Goal: Check status: Check status

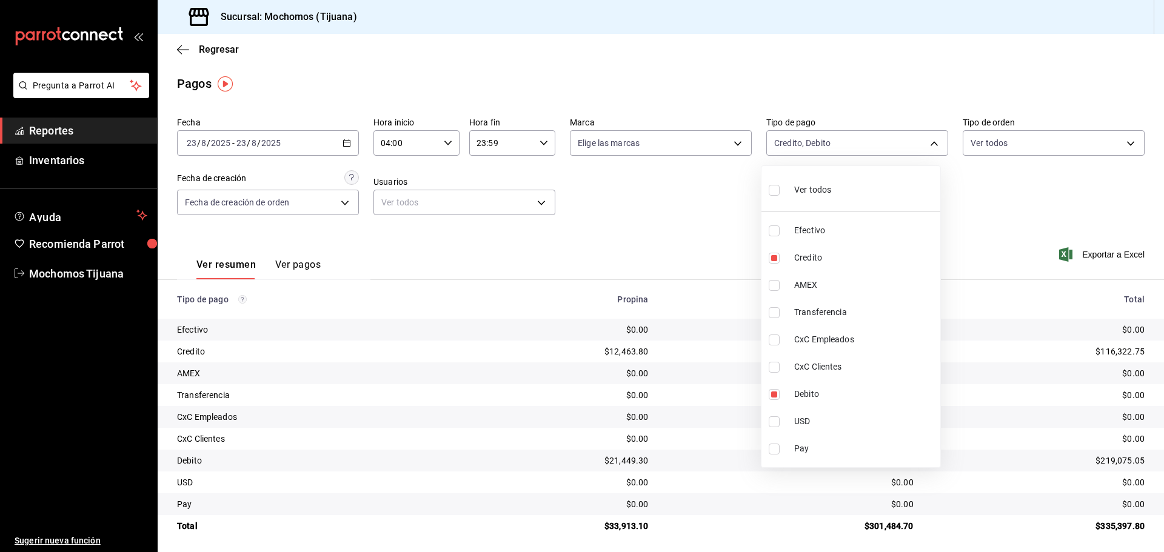
click at [188, 50] on div at bounding box center [582, 276] width 1164 height 552
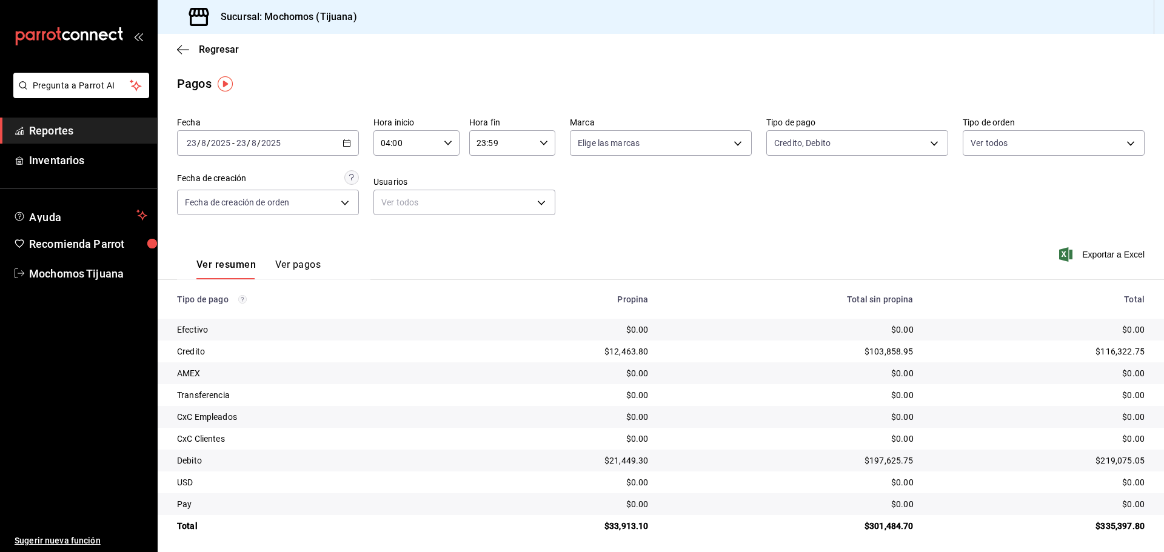
click at [188, 50] on icon "button" at bounding box center [183, 49] width 12 height 1
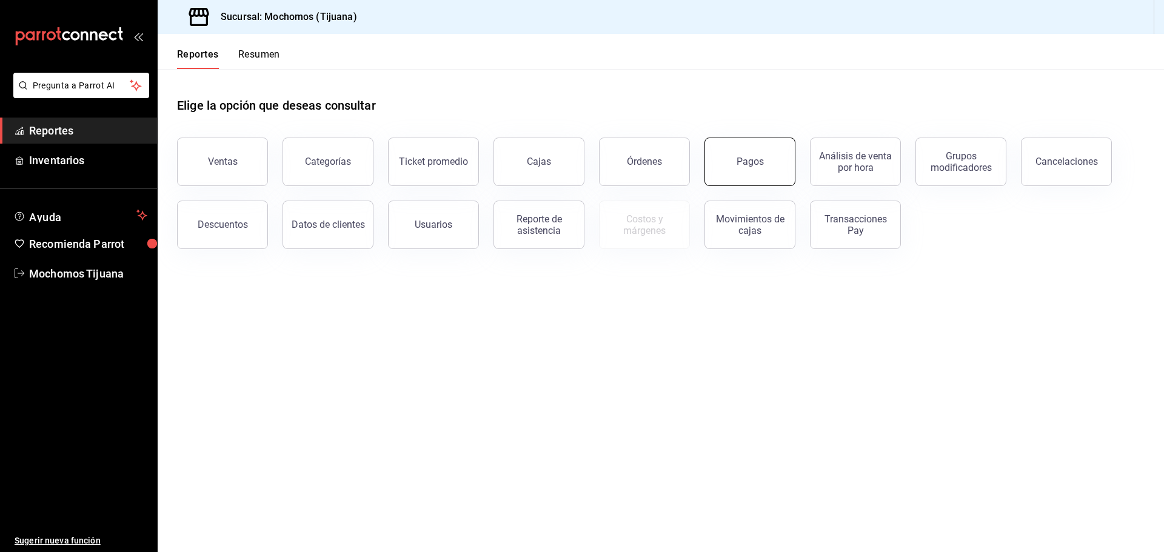
click at [723, 164] on button "Pagos" at bounding box center [750, 162] width 91 height 49
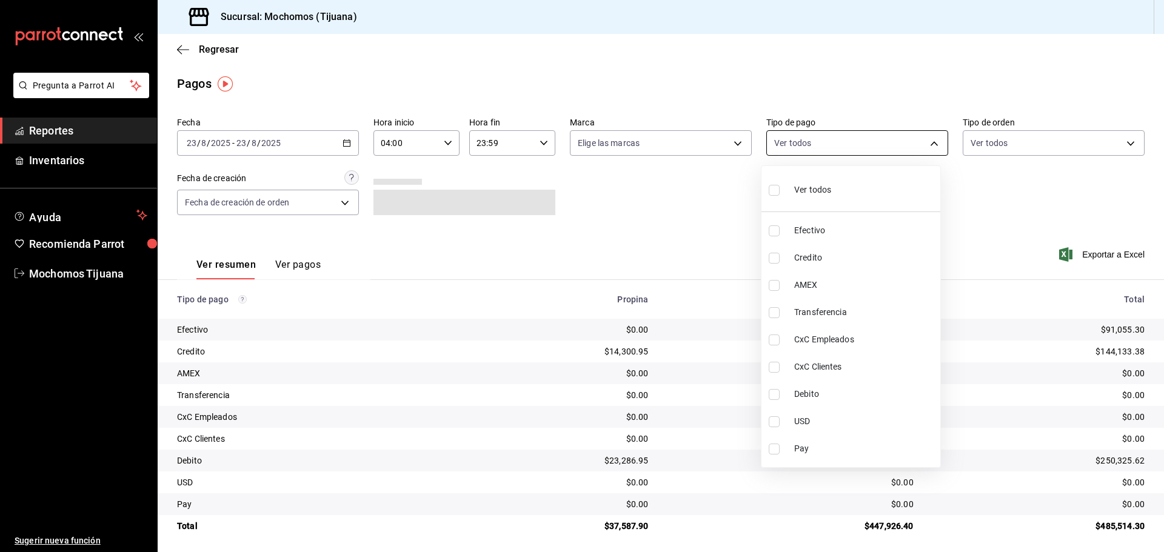
click at [935, 142] on body "Pregunta a Parrot AI Reportes Inventarios Ayuda Recomienda Parrot Mochomos Tiju…" at bounding box center [582, 276] width 1164 height 552
click at [808, 259] on span "Credito" at bounding box center [864, 258] width 141 height 13
type input "a27a072c-b141-4985-9f83-ae60dbe2196b"
checkbox input "true"
click at [831, 389] on span "Debito" at bounding box center [870, 394] width 141 height 13
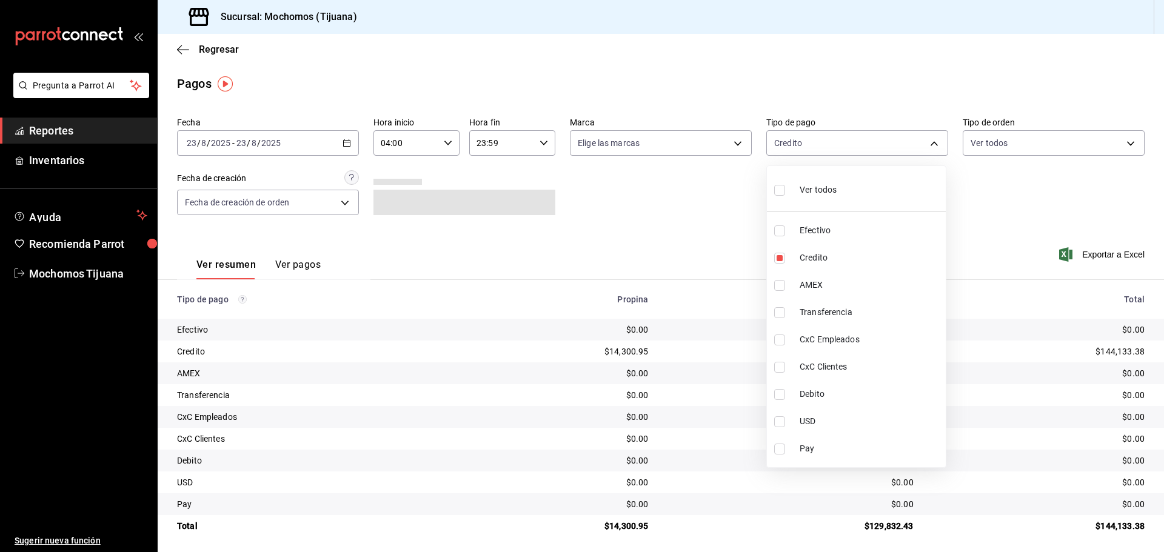
type input "a27a072c-b141-4985-9f83-ae60dbe2196b,b7370aa5-450f-4a05-bab4-2784151f97fb"
checkbox input "true"
click at [298, 266] on div at bounding box center [582, 276] width 1164 height 552
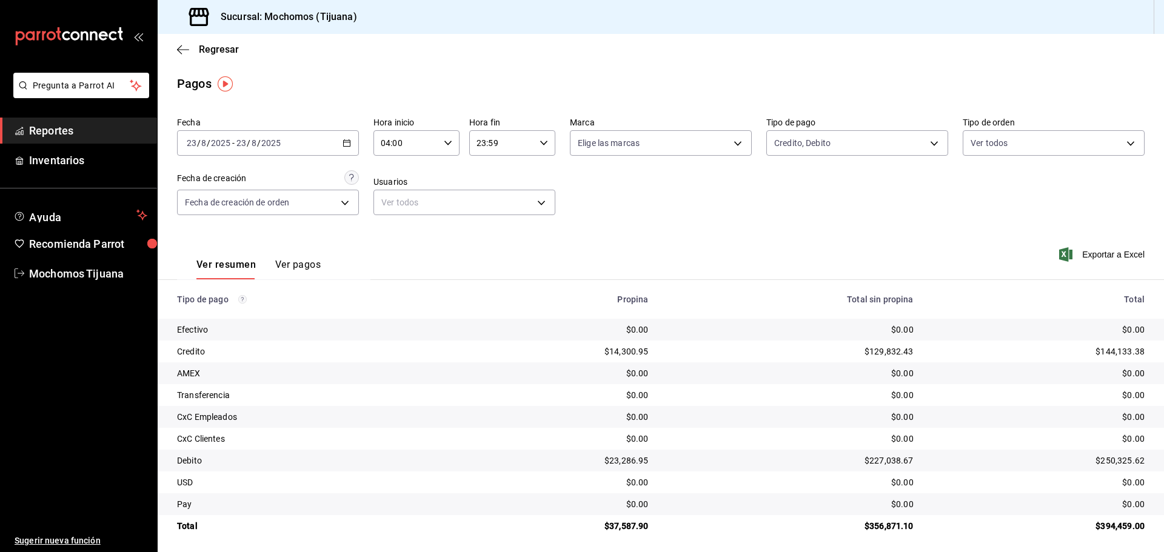
click at [307, 272] on button "Ver pagos" at bounding box center [297, 269] width 45 height 21
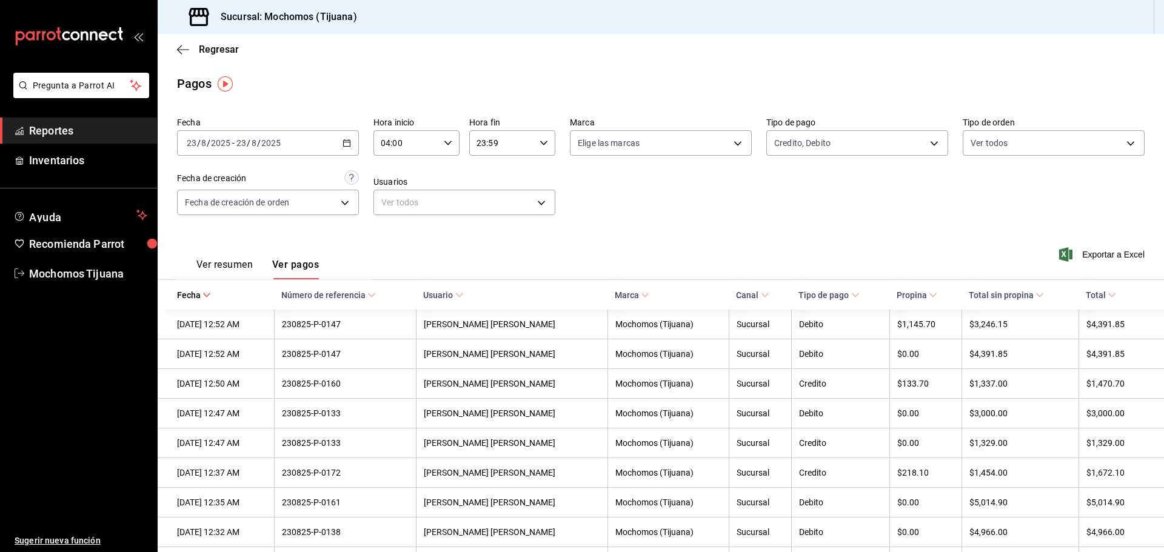
click at [1108, 297] on \(Stroke\) at bounding box center [1111, 295] width 7 height 4
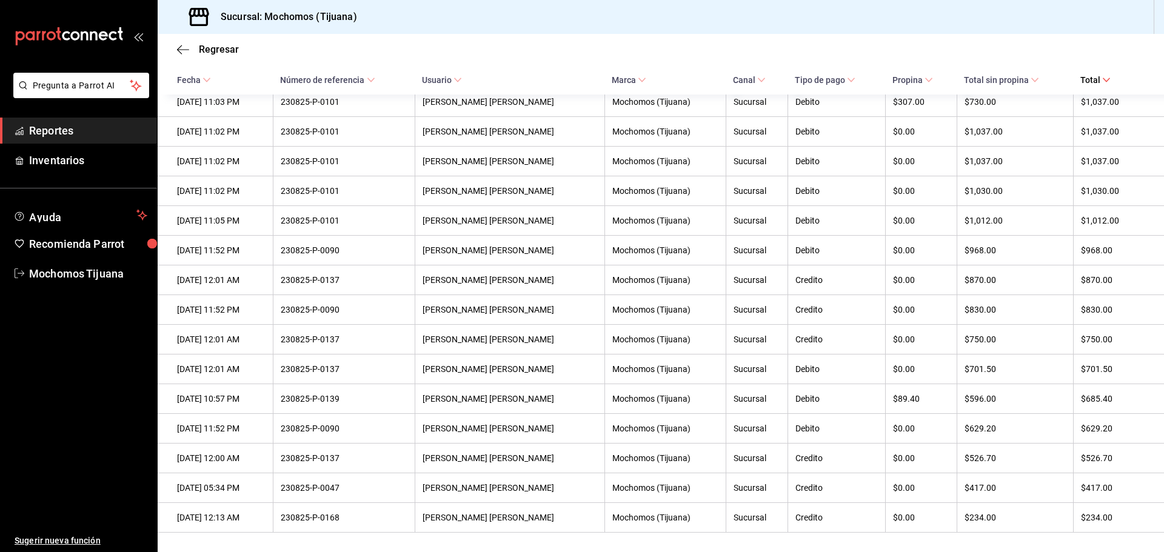
scroll to position [3537, 0]
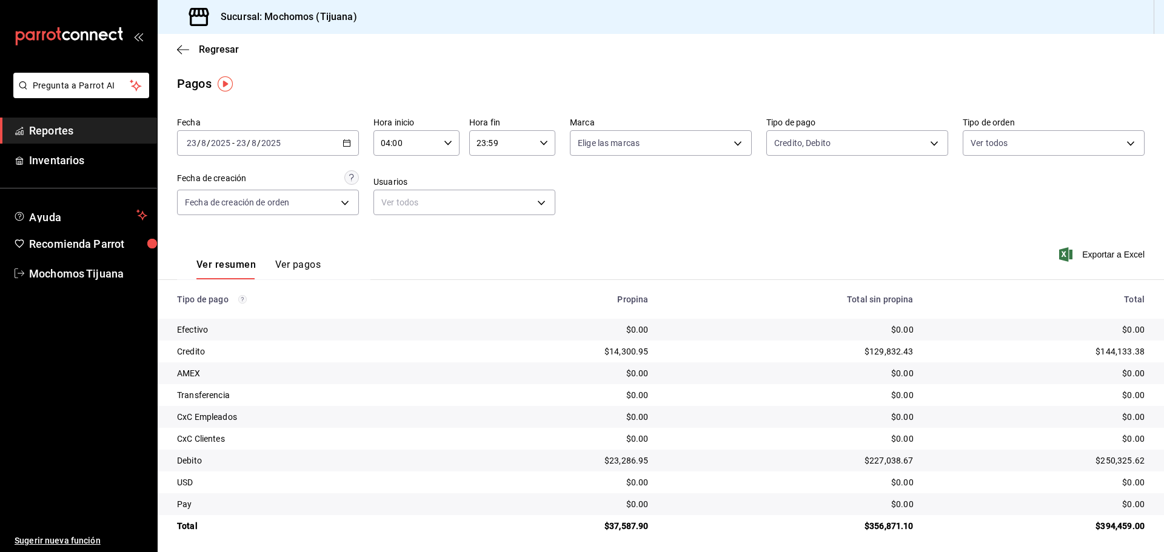
click at [175, 52] on div "Regresar" at bounding box center [661, 49] width 1007 height 31
click at [176, 50] on div "Regresar" at bounding box center [661, 49] width 1007 height 31
click at [179, 49] on icon "button" at bounding box center [183, 49] width 12 height 1
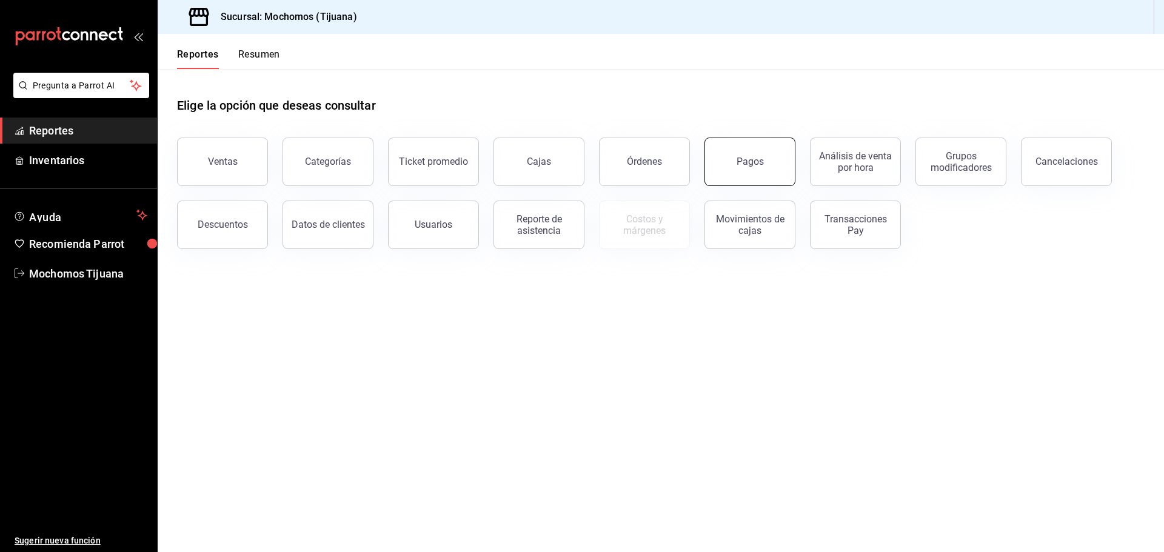
click at [774, 165] on button "Pagos" at bounding box center [750, 162] width 91 height 49
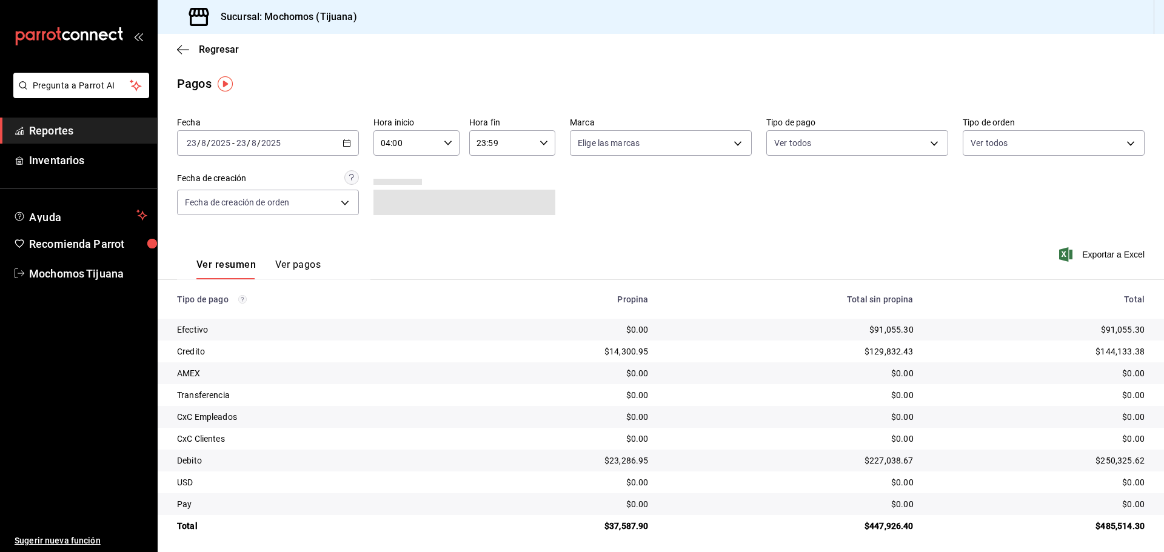
click at [346, 140] on icon "button" at bounding box center [347, 143] width 8 height 8
click at [253, 317] on span "Rango de fechas" at bounding box center [234, 316] width 94 height 13
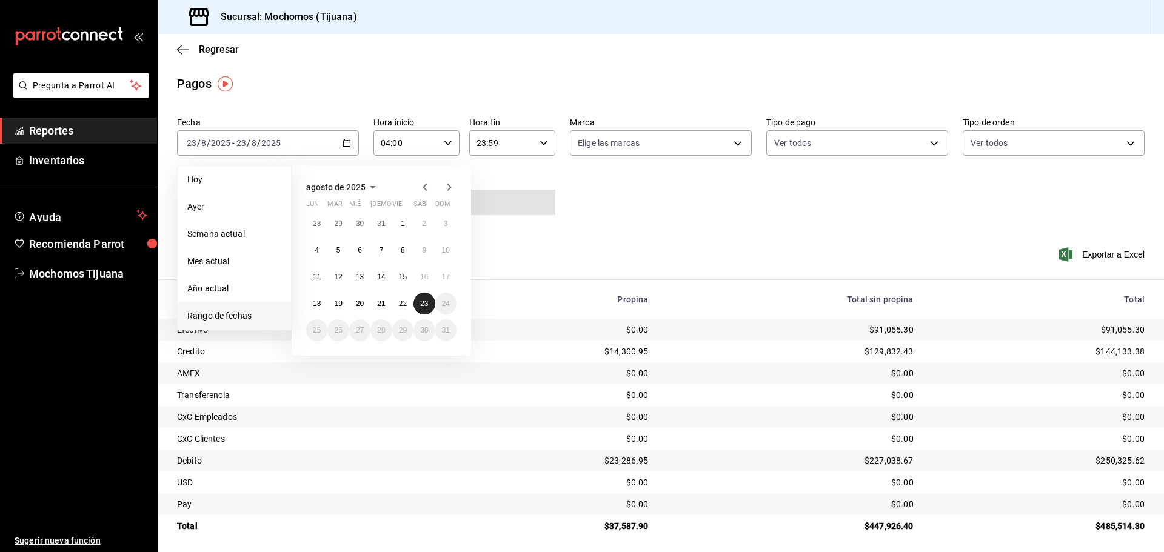
click at [431, 300] on button "23" at bounding box center [424, 304] width 21 height 22
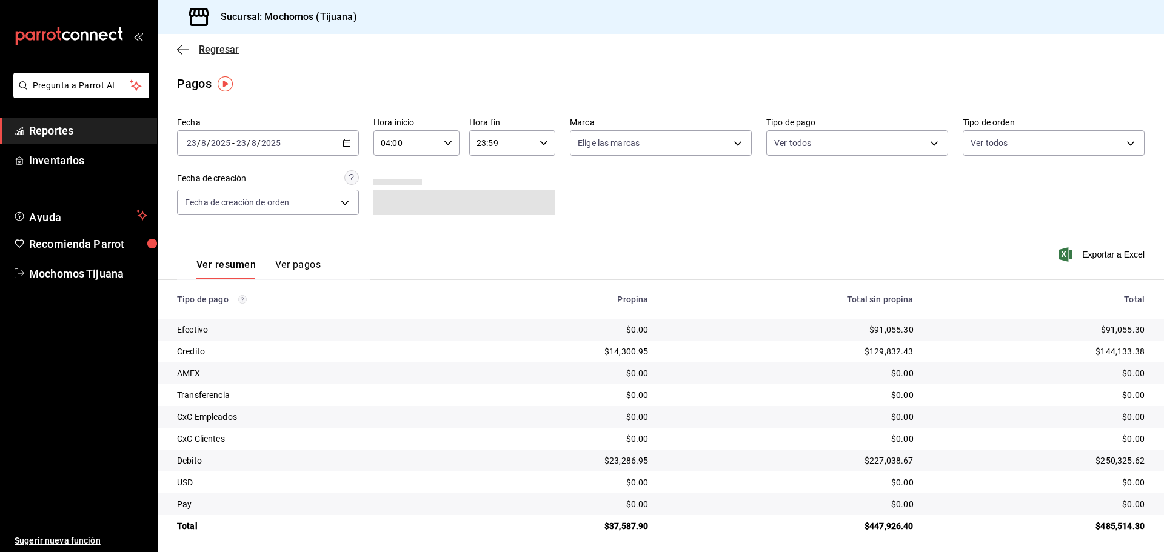
click at [183, 53] on icon "button" at bounding box center [183, 49] width 12 height 11
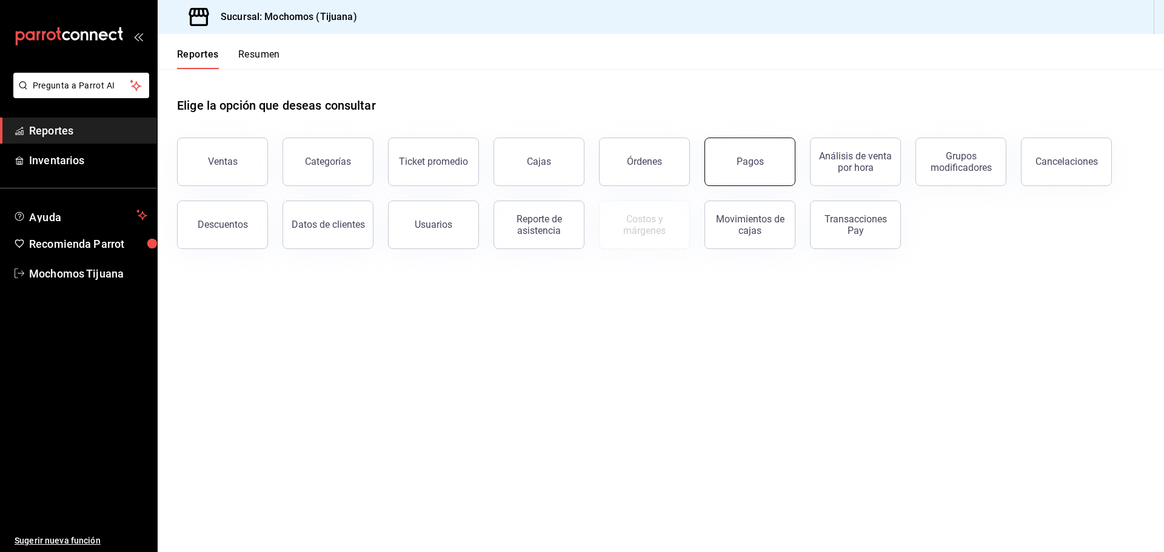
click at [754, 161] on div "Pagos" at bounding box center [750, 162] width 27 height 12
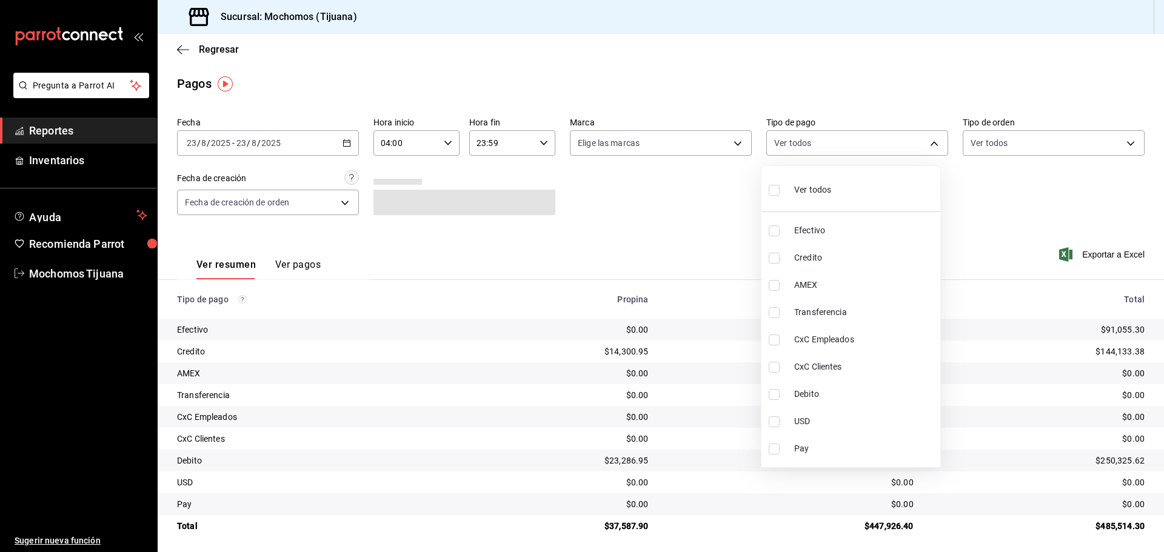
click at [930, 140] on body "Pregunta a Parrot AI Reportes Inventarios Ayuda Recomienda Parrot Mochomos Tiju…" at bounding box center [582, 276] width 1164 height 552
click at [836, 254] on span "Credito" at bounding box center [864, 258] width 141 height 13
type input "a27a072c-b141-4985-9f83-ae60dbe2196b"
checkbox input "true"
click at [871, 397] on span "Debito" at bounding box center [870, 394] width 141 height 13
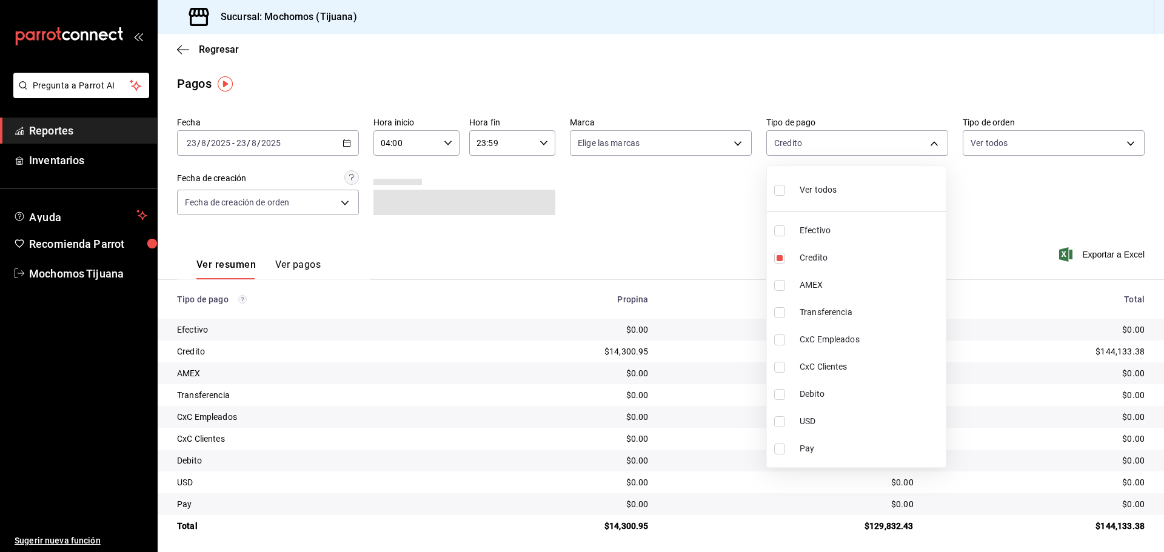
type input "a27a072c-b141-4985-9f83-ae60dbe2196b,b7370aa5-450f-4a05-bab4-2784151f97fb"
checkbox input "true"
click at [345, 143] on div at bounding box center [582, 276] width 1164 height 552
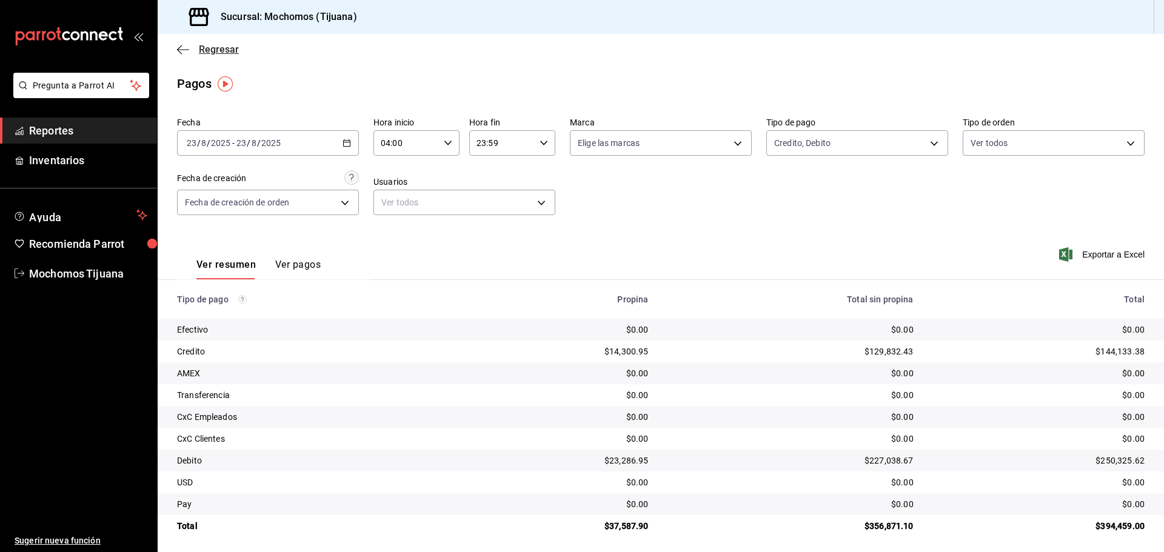
click at [178, 49] on icon "button" at bounding box center [179, 49] width 5 height 9
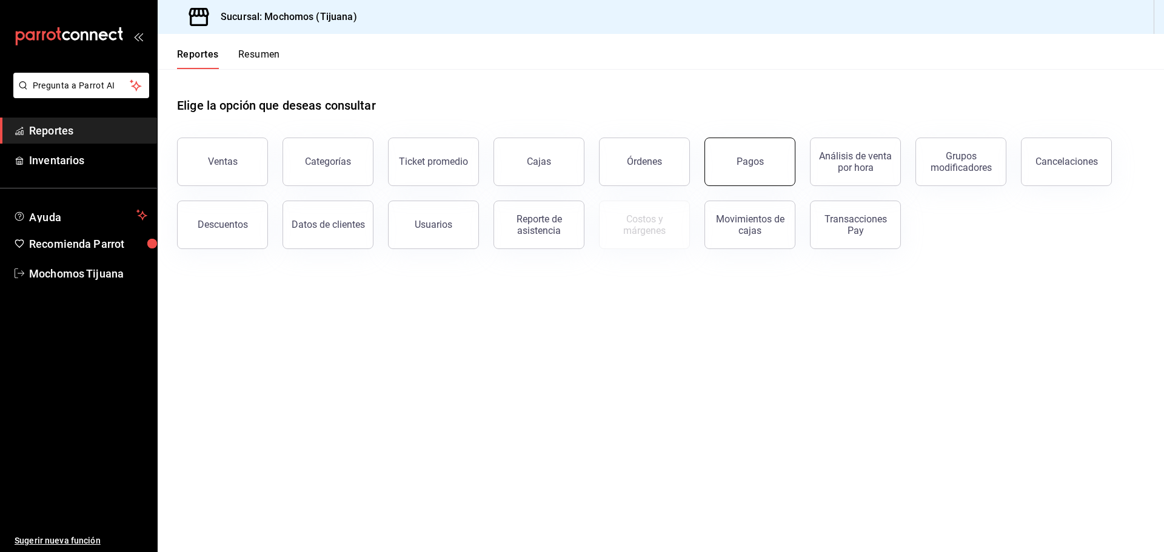
click at [773, 175] on button "Pagos" at bounding box center [750, 162] width 91 height 49
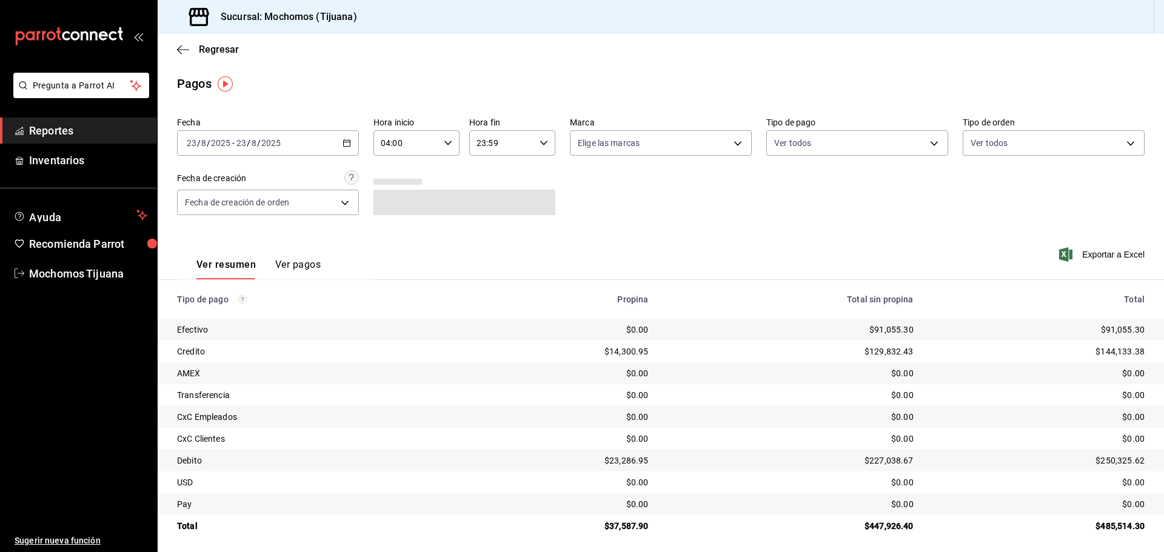
click at [346, 143] on icon "button" at bounding box center [347, 143] width 8 height 8
click at [220, 313] on span "Rango de fechas" at bounding box center [234, 316] width 94 height 13
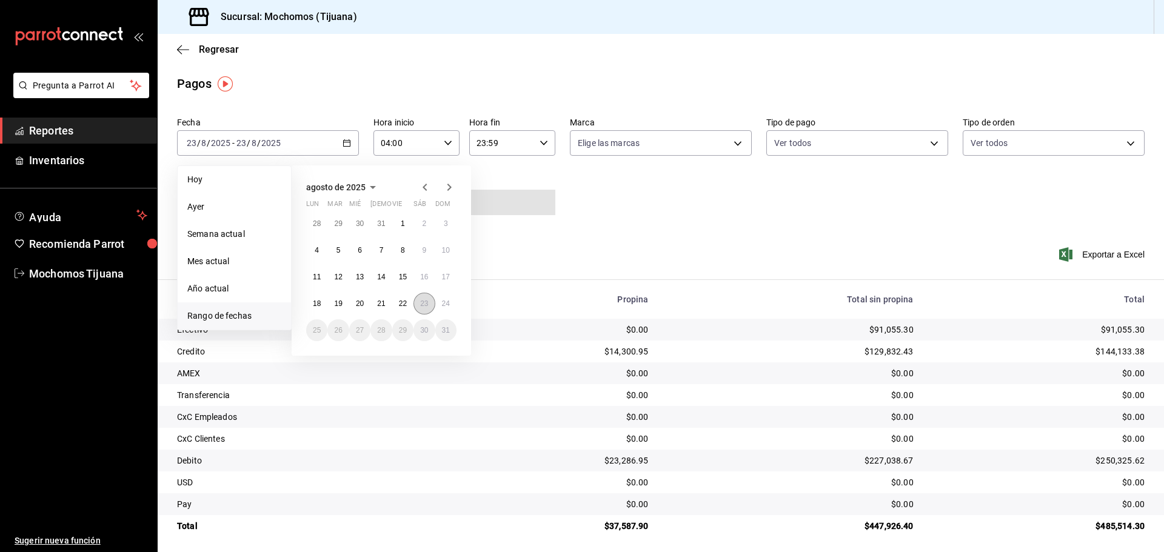
click at [420, 307] on abbr "23" at bounding box center [424, 304] width 8 height 8
click at [450, 304] on button "24" at bounding box center [445, 304] width 21 height 22
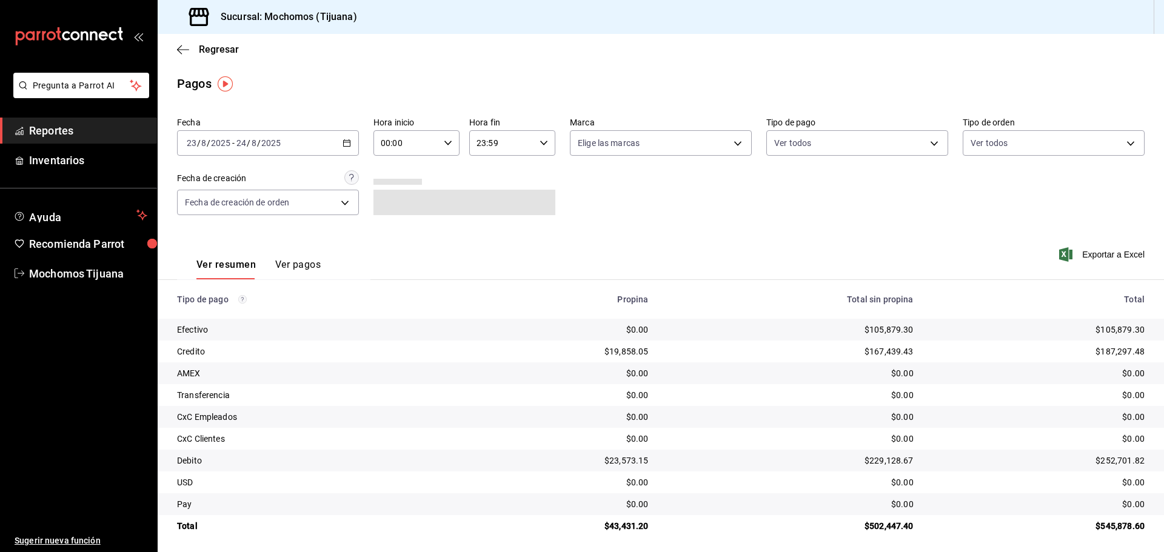
click at [447, 145] on icon "button" at bounding box center [448, 143] width 8 height 8
drag, startPoint x: 394, startPoint y: 231, endPoint x: 404, endPoint y: 222, distance: 13.7
click at [394, 232] on span "04" at bounding box center [393, 230] width 24 height 10
type input "04:00"
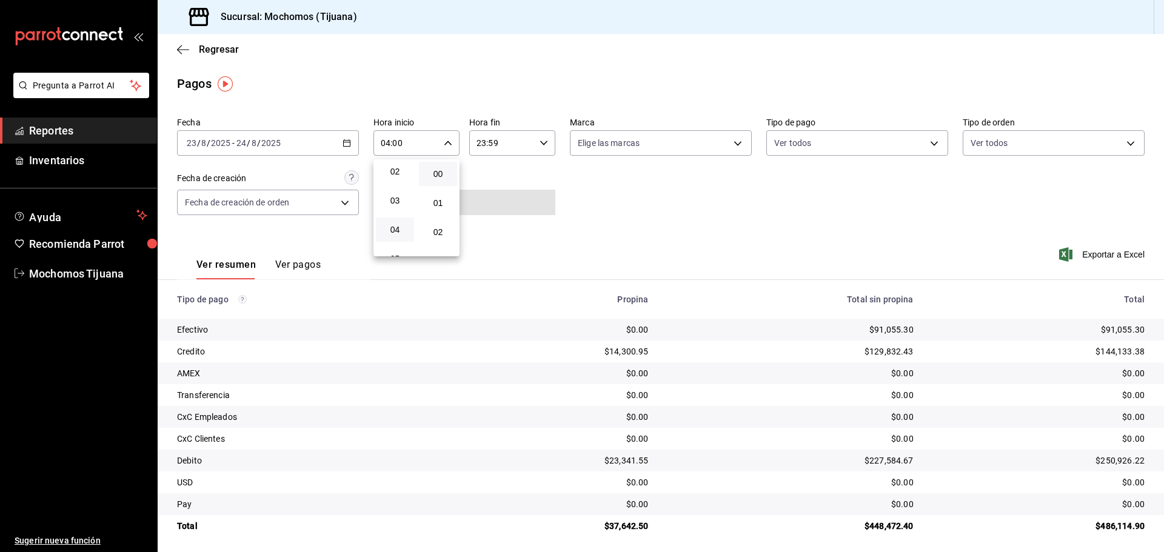
click at [544, 141] on div at bounding box center [582, 276] width 1164 height 552
click at [544, 141] on icon "button" at bounding box center [544, 143] width 8 height 8
click at [495, 229] on button "04" at bounding box center [488, 235] width 38 height 24
click at [539, 179] on button "00" at bounding box center [534, 174] width 38 height 24
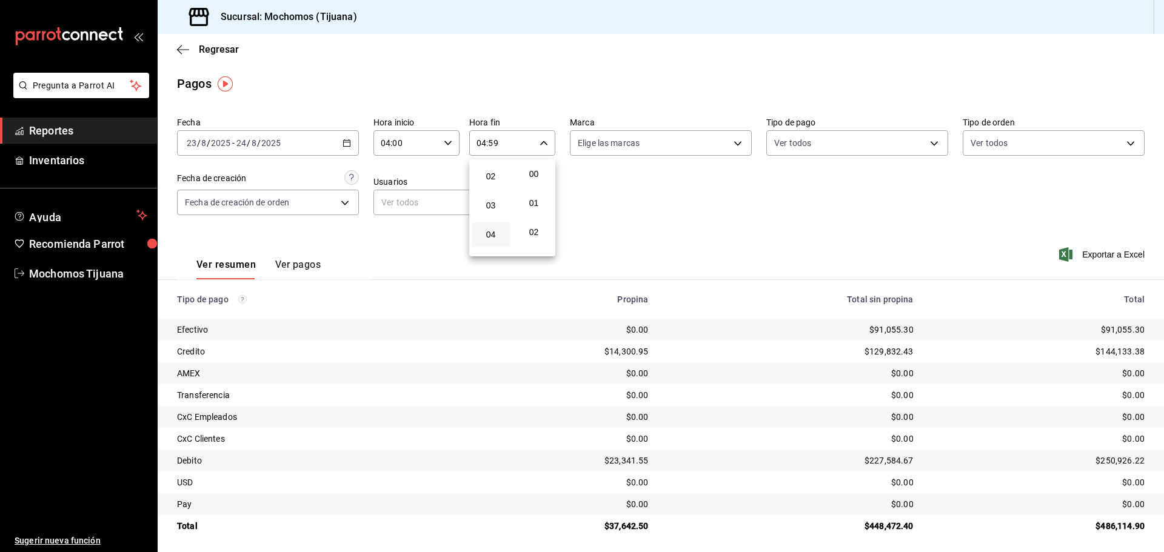
type input "04:00"
click at [928, 142] on div at bounding box center [582, 276] width 1164 height 552
click at [928, 142] on body "Pregunta a Parrot AI Reportes Inventarios Ayuda Recomienda Parrot Mochomos Tiju…" at bounding box center [582, 276] width 1164 height 552
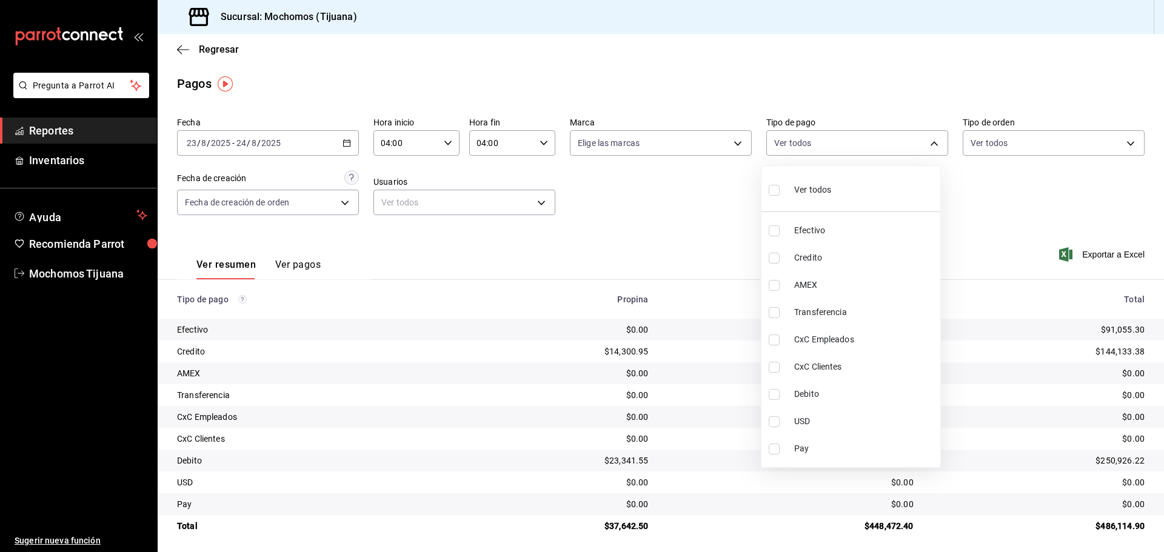
click at [896, 397] on span "Debito" at bounding box center [864, 394] width 141 height 13
type input "b7370aa5-450f-4a05-bab4-2784151f97fb"
checkbox input "true"
click at [863, 258] on span "Credito" at bounding box center [870, 258] width 141 height 13
type input "b7370aa5-450f-4a05-bab4-2784151f97fb,a27a072c-b141-4985-9f83-ae60dbe2196b"
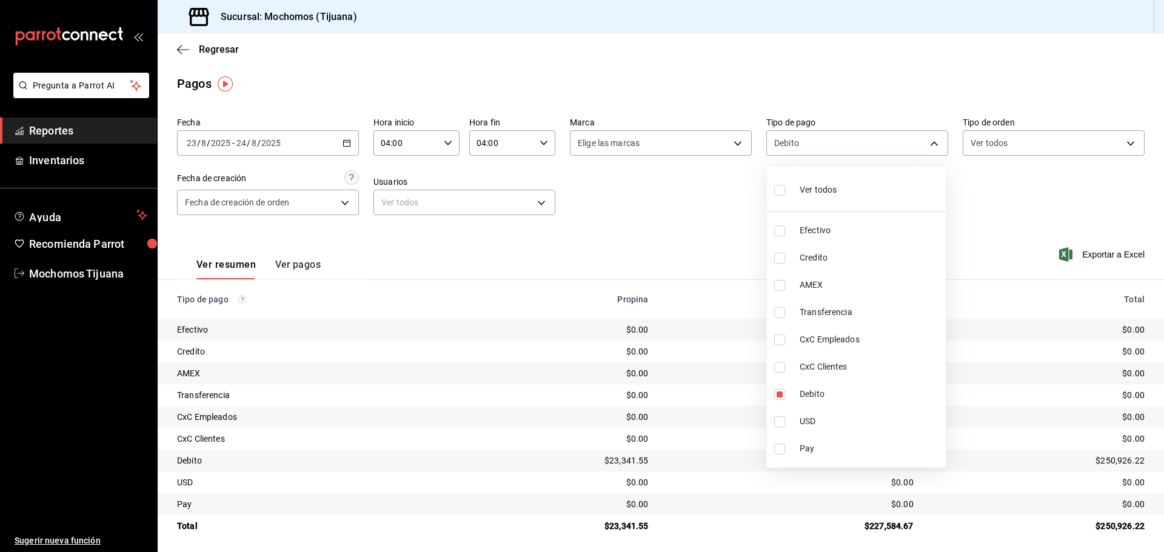
checkbox input "true"
